Goal: Contribute content

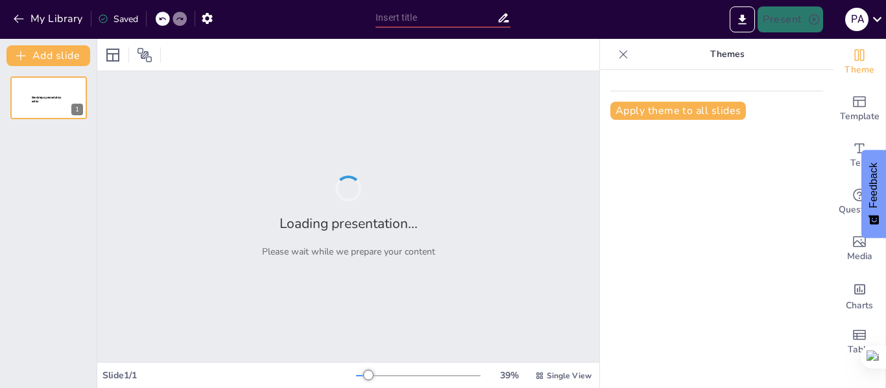
type input "Investigación Psicológica: Errores Éticos en la Búsqueda del Conocimiento"
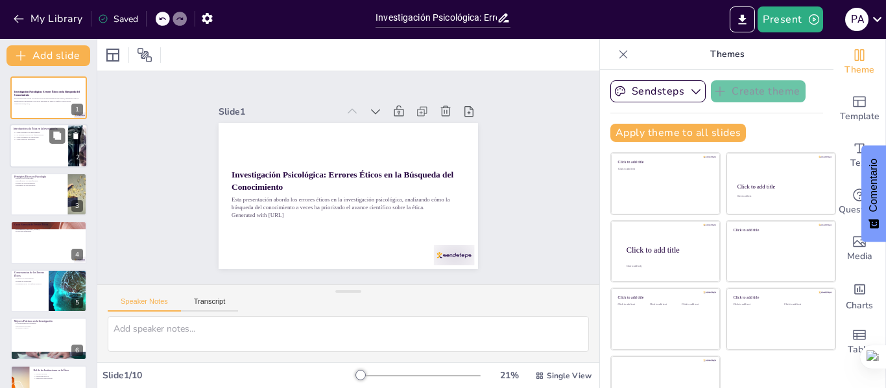
click at [21, 145] on div at bounding box center [49, 147] width 78 height 44
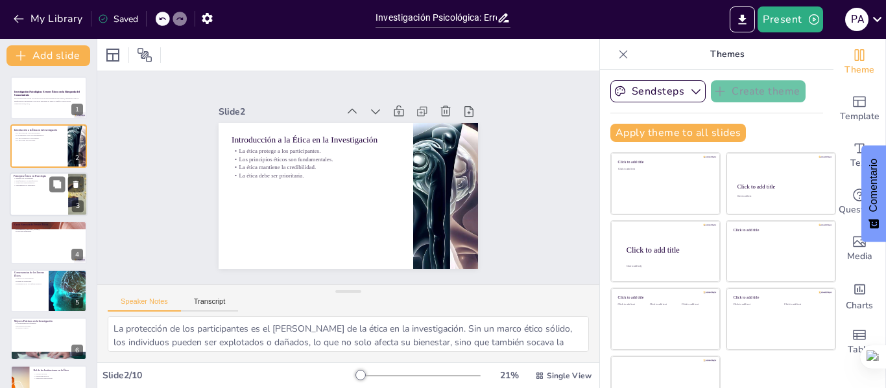
click at [33, 197] on div at bounding box center [49, 194] width 78 height 44
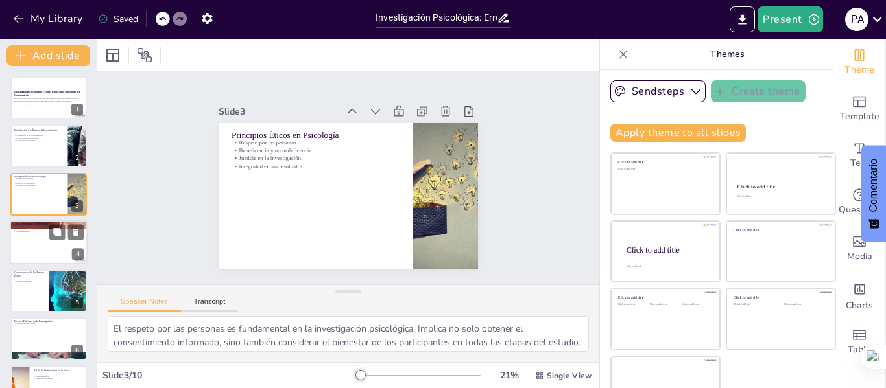
click at [36, 254] on div at bounding box center [49, 242] width 78 height 44
type textarea "El estudio de la prisión [PERSON_NAME] es un claro ejemplo de cómo la falta de …"
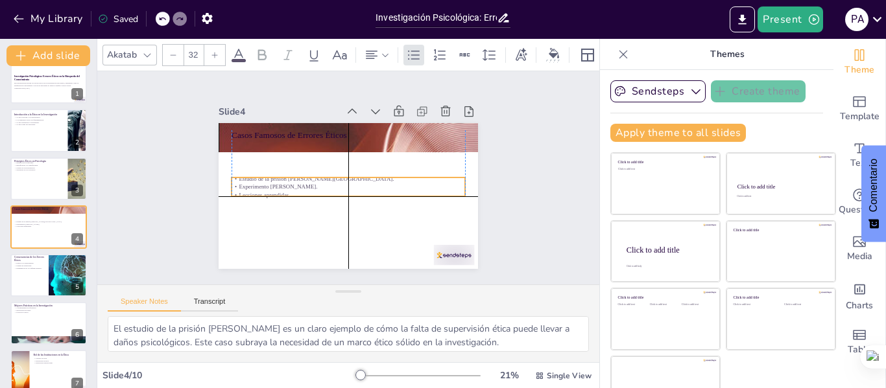
drag, startPoint x: 277, startPoint y: 156, endPoint x: 273, endPoint y: 190, distance: 34.6
click at [273, 190] on p "Lecciones aprendidas." at bounding box center [352, 194] width 230 height 56
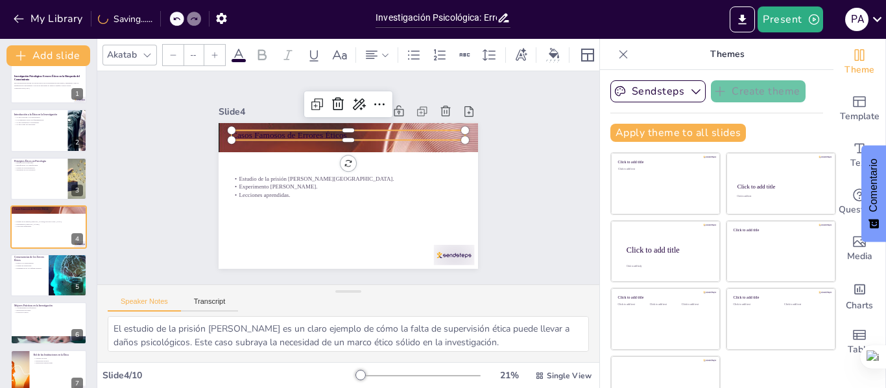
type input "48"
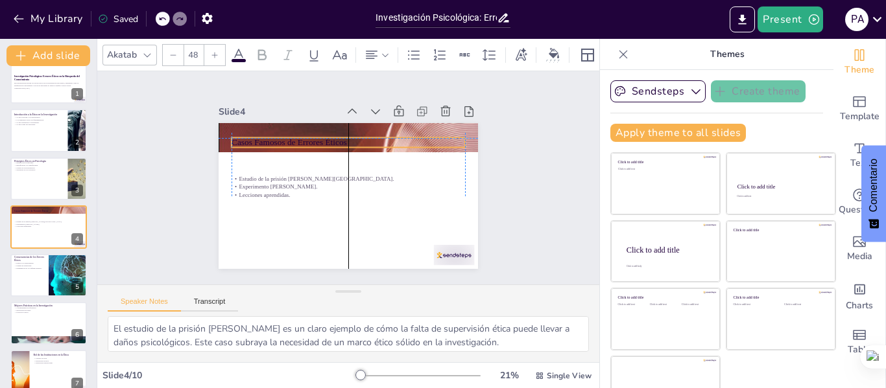
click at [266, 134] on p "Casos Famosos de Errores Éticos" at bounding box center [321, 202] width 165 height 182
click at [238, 47] on icon at bounding box center [239, 55] width 16 height 16
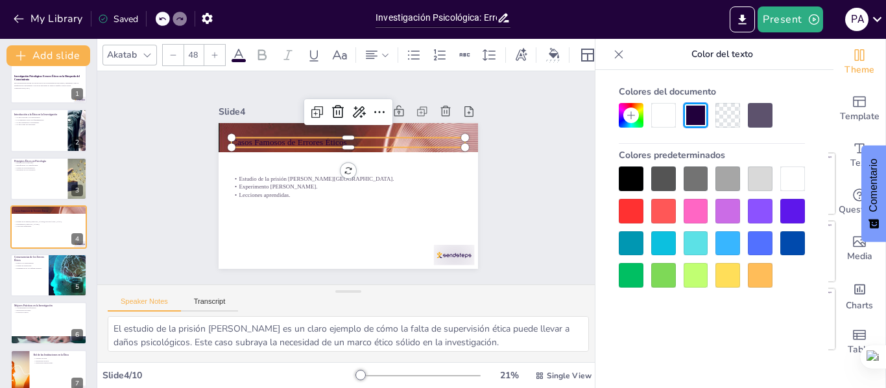
click at [662, 121] on div at bounding box center [663, 115] width 25 height 25
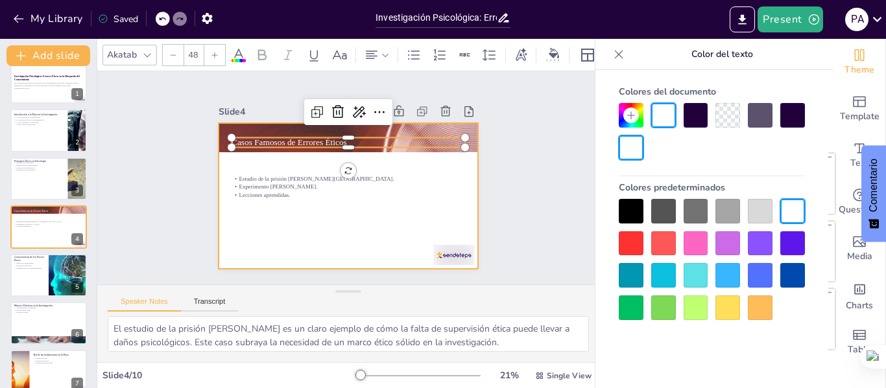
click at [326, 209] on div at bounding box center [360, 192] width 291 height 282
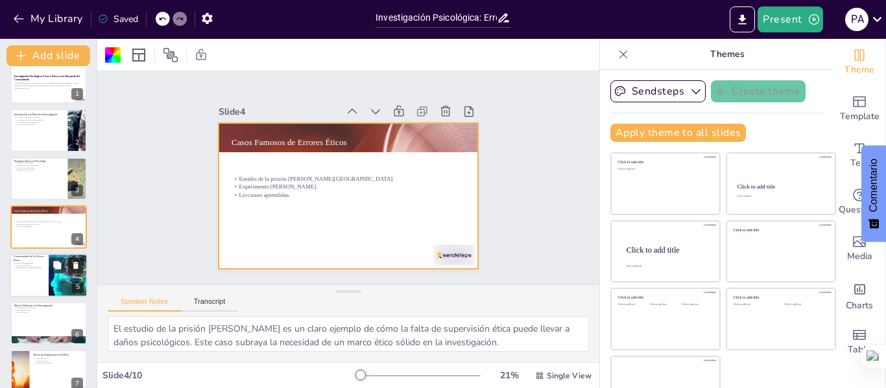
click at [23, 281] on div at bounding box center [49, 276] width 78 height 44
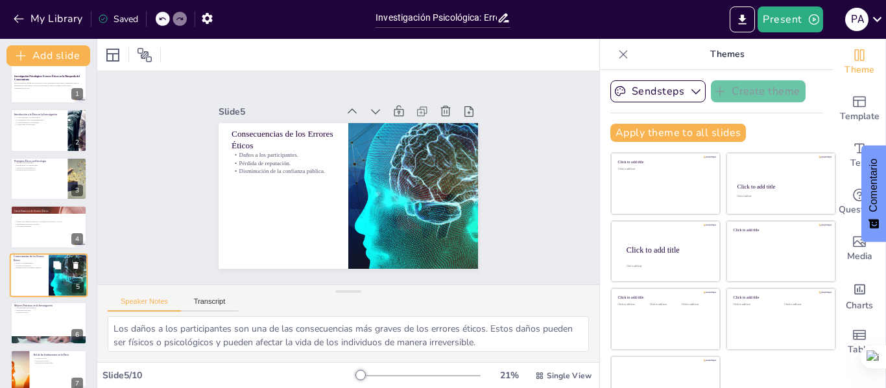
scroll to position [64, 0]
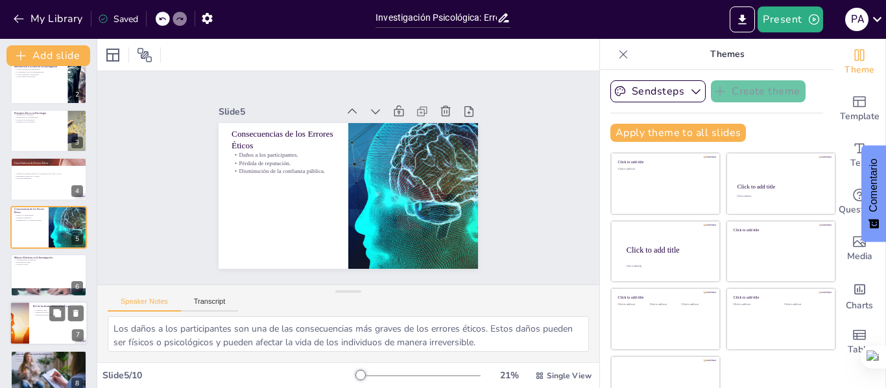
click at [27, 321] on div at bounding box center [19, 324] width 66 height 44
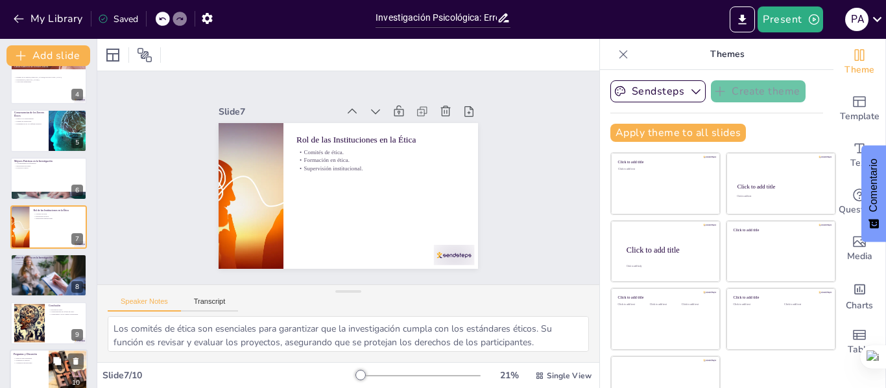
click at [27, 368] on div at bounding box center [49, 372] width 78 height 44
type textarea "Crear un espacio para preguntas es fundamental para fomentar la interacción y e…"
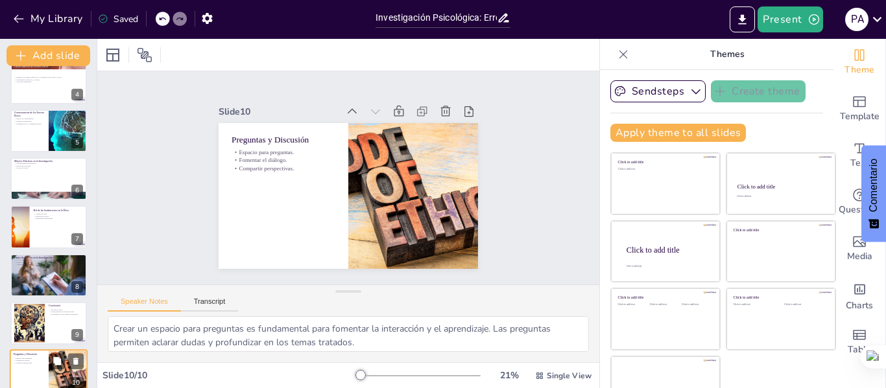
scroll to position [176, 0]
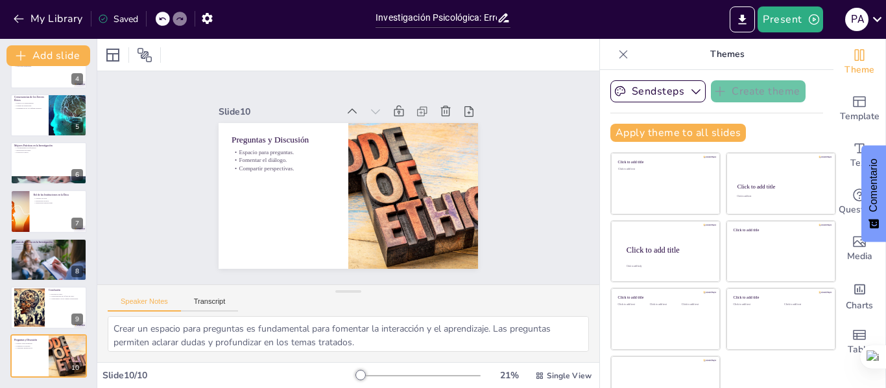
click at [123, 18] on div "Saved" at bounding box center [118, 19] width 40 height 12
click at [13, 17] on icon "button" at bounding box center [18, 18] width 13 height 13
